Goal: Transaction & Acquisition: Book appointment/travel/reservation

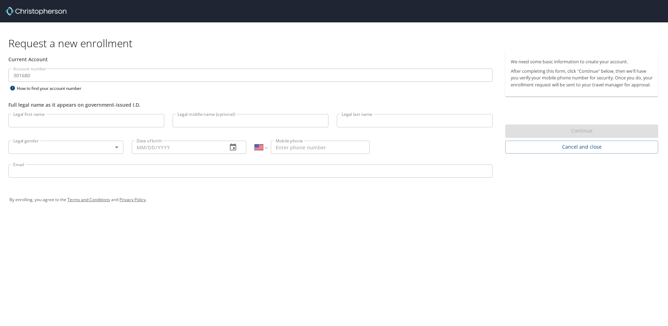
select select "US"
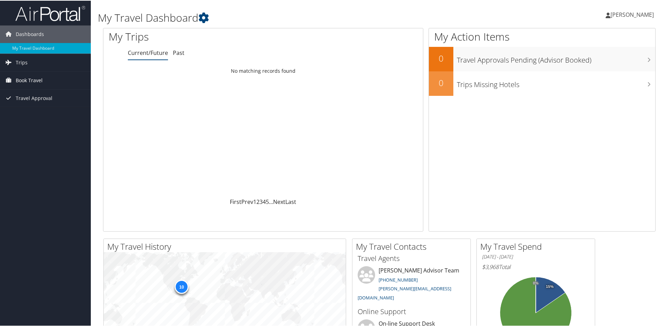
click at [28, 75] on span "Book Travel" at bounding box center [29, 79] width 27 height 17
click at [35, 116] on link "Book/Manage Online Trips" at bounding box center [45, 114] width 91 height 10
